Goal: Download file/media

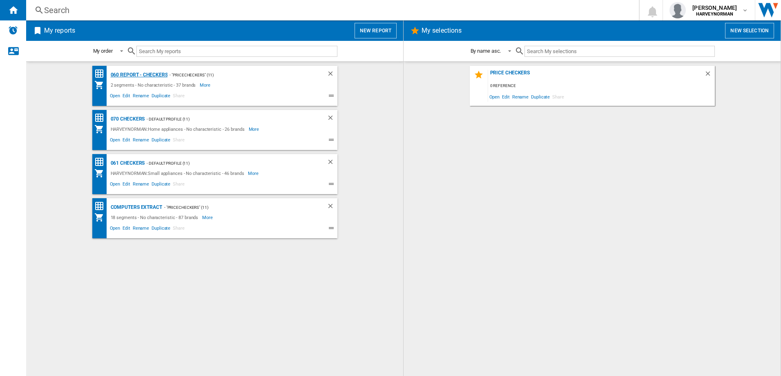
click at [156, 74] on div "060 report - Checkers" at bounding box center [138, 75] width 59 height 10
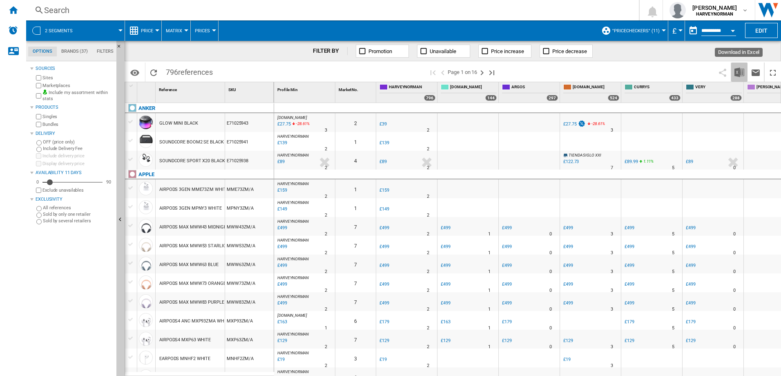
click at [738, 69] on img "Download in Excel" at bounding box center [739, 72] width 10 height 10
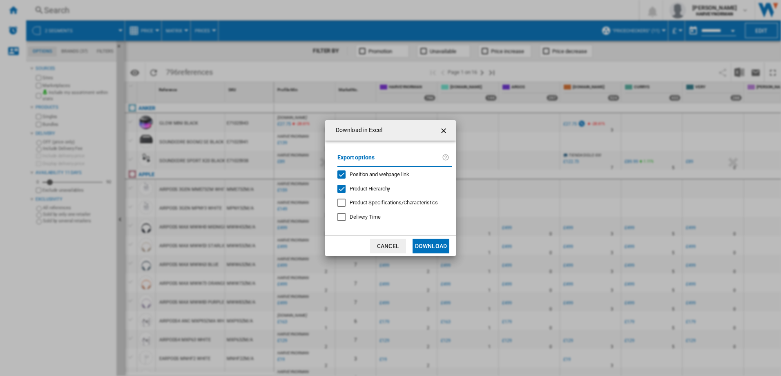
click at [428, 245] on button "Download" at bounding box center [431, 246] width 37 height 15
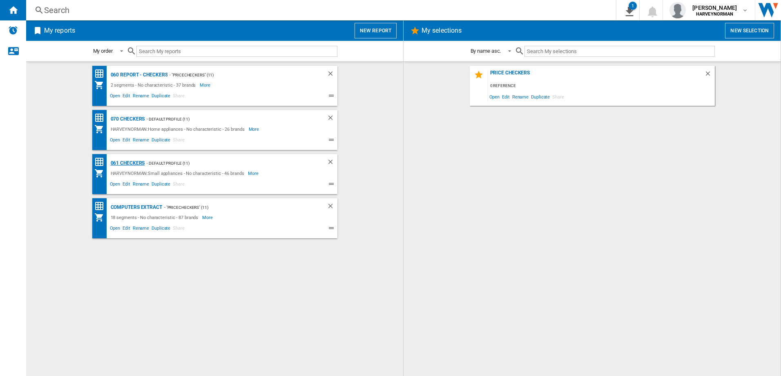
click at [135, 161] on div "061 Checkers" at bounding box center [127, 163] width 36 height 10
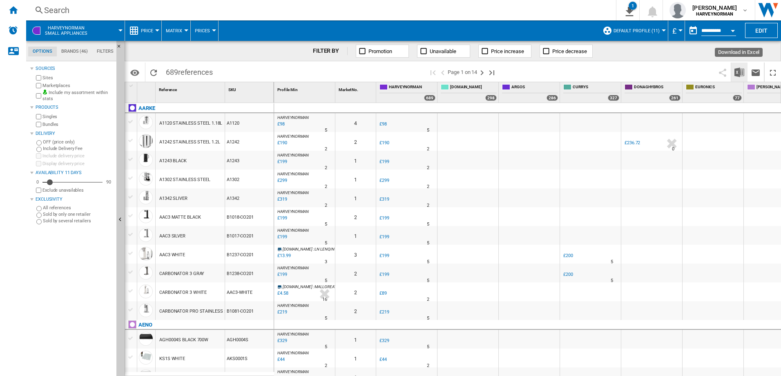
click at [743, 74] on img "Download in Excel" at bounding box center [739, 72] width 10 height 10
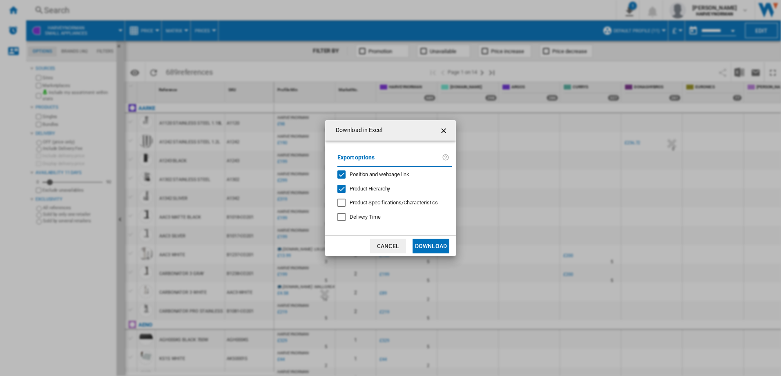
click at [434, 245] on button "Download" at bounding box center [431, 246] width 37 height 15
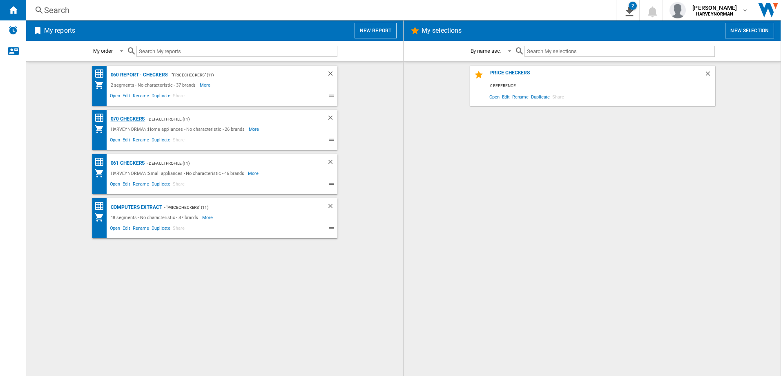
click at [134, 117] on div "070 Checkers" at bounding box center [127, 119] width 36 height 10
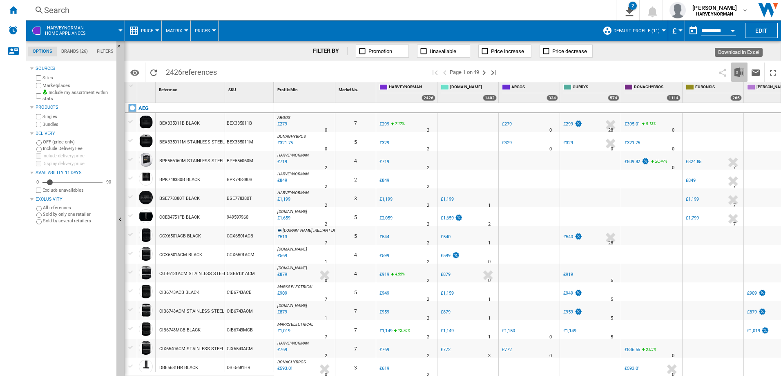
click at [738, 70] on img "Download in Excel" at bounding box center [739, 72] width 10 height 10
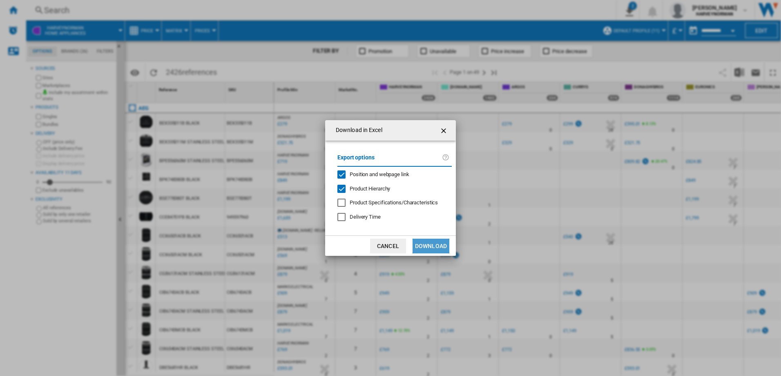
click at [439, 247] on button "Download" at bounding box center [431, 246] width 37 height 15
